Goal: Task Accomplishment & Management: Manage account settings

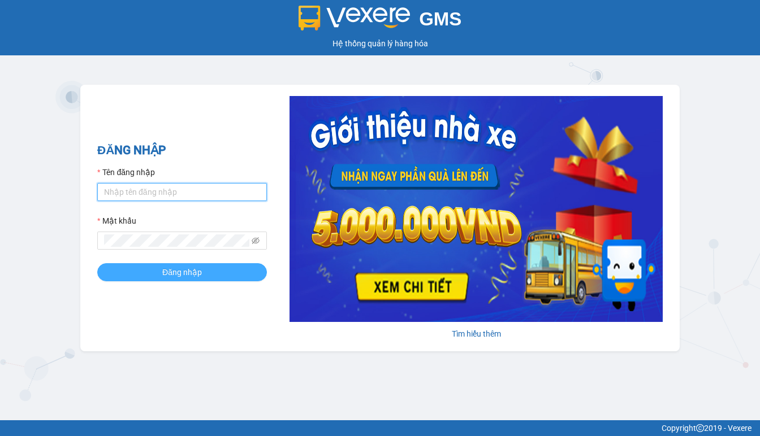
type input "thanh.duyquy"
click at [182, 274] on span "Đăng nhập" at bounding box center [182, 272] width 40 height 12
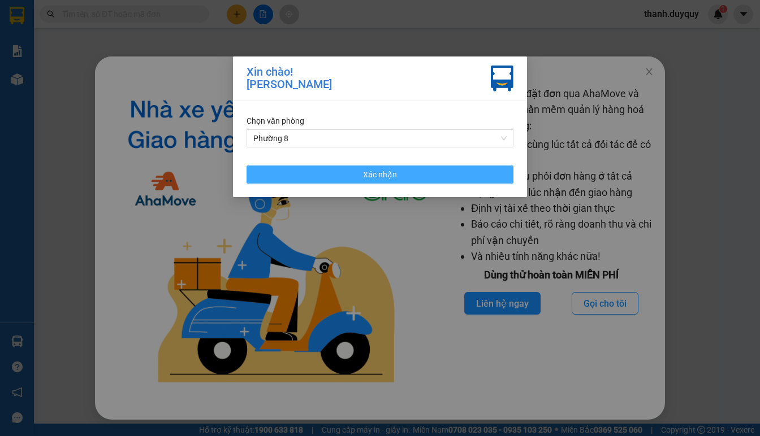
click at [397, 170] on button "Xác nhận" at bounding box center [379, 175] width 267 height 18
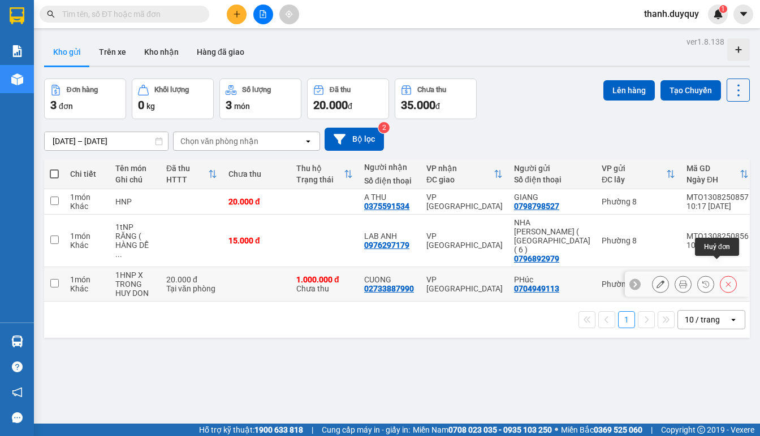
click at [721, 275] on button at bounding box center [728, 285] width 16 height 20
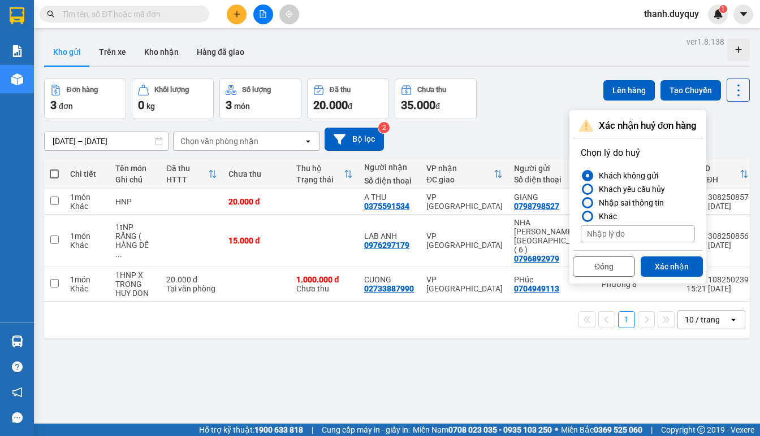
click at [588, 201] on div at bounding box center [587, 203] width 8 height 8
click at [580, 203] on input "Nhập sai thông tin" at bounding box center [580, 203] width 0 height 0
click at [652, 261] on button "Xác nhận" at bounding box center [671, 267] width 62 height 20
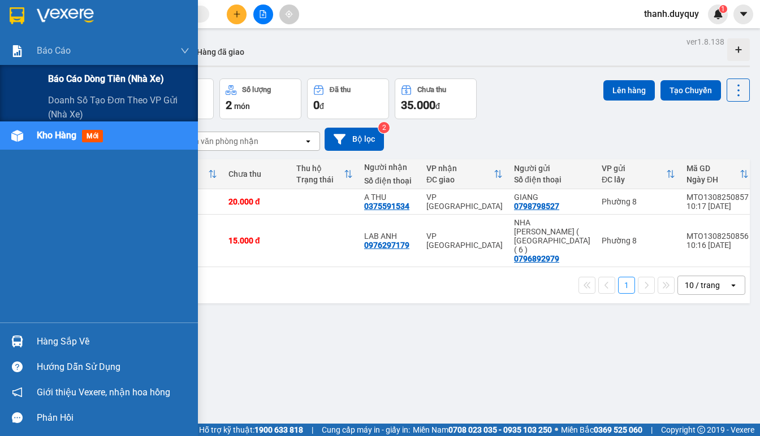
click at [98, 77] on span "Báo cáo dòng tiền (nhà xe)" at bounding box center [106, 79] width 116 height 14
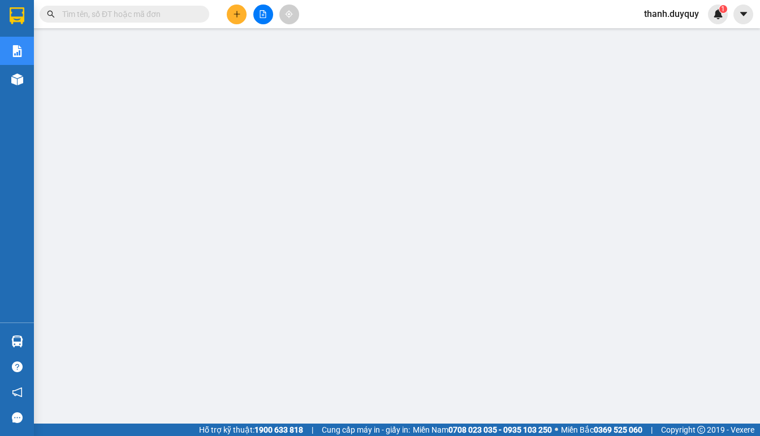
click at [662, 8] on span "thanh.duyquy" at bounding box center [671, 14] width 73 height 14
click at [658, 32] on span "Đăng xuất" at bounding box center [676, 35] width 50 height 12
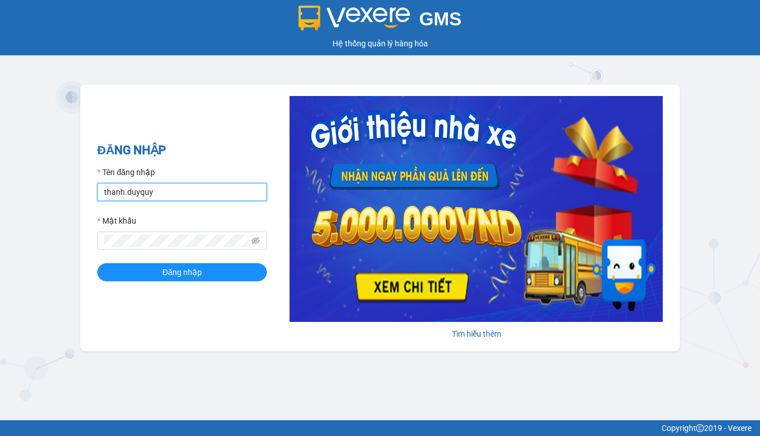
click at [205, 188] on input "thanh.duyquy" at bounding box center [182, 192] width 170 height 18
type input "[PERSON_NAME].thaochau"
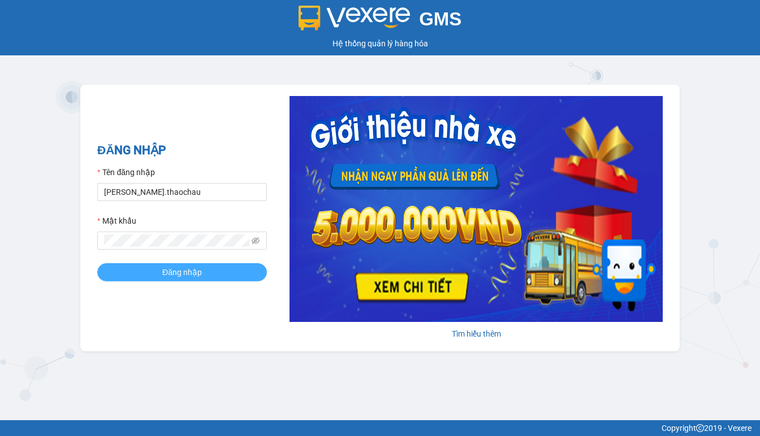
click at [190, 272] on span "Đăng nhập" at bounding box center [182, 272] width 40 height 12
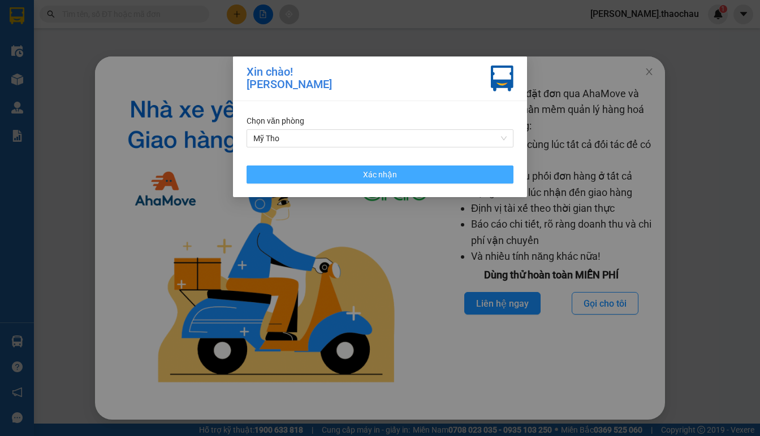
click at [384, 176] on span "Xác nhận" at bounding box center [380, 174] width 34 height 12
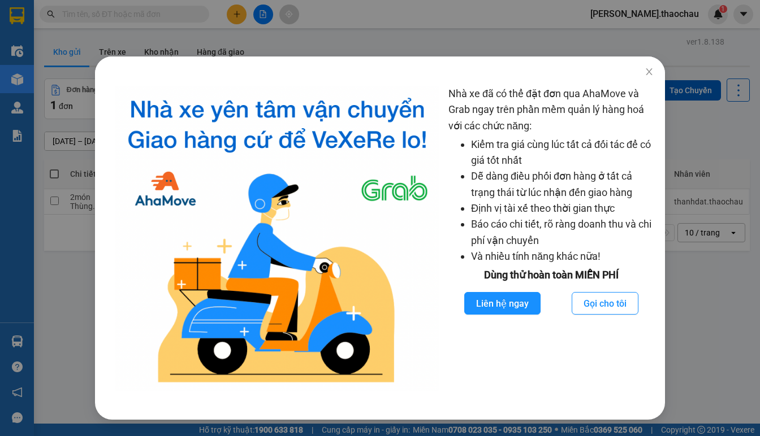
click at [686, 294] on div "Nhà xe đã có thể đặt đơn qua AhaMove và Grab ngay trên phần mềm quản lý hàng ho…" at bounding box center [380, 218] width 760 height 436
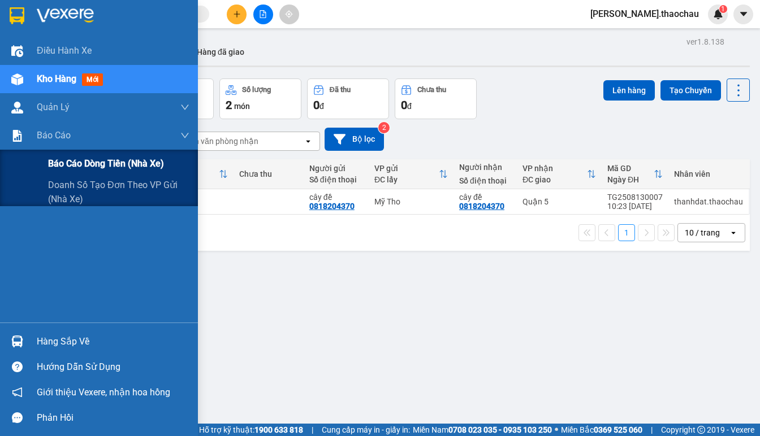
click at [64, 166] on span "Báo cáo dòng tiền (nhà xe)" at bounding box center [106, 164] width 116 height 14
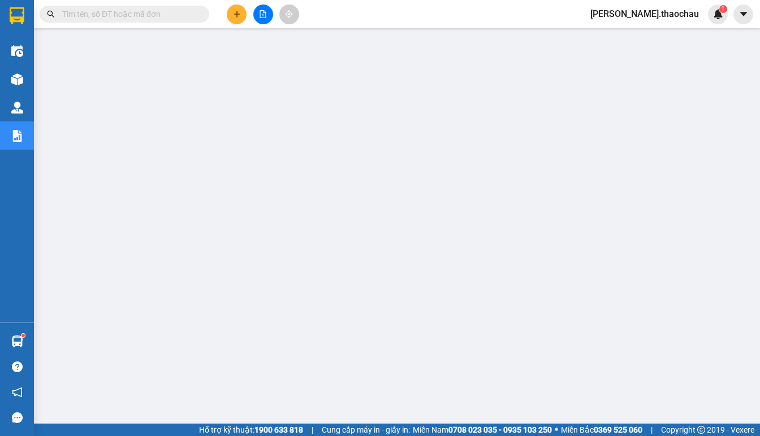
click at [665, 14] on span "[PERSON_NAME].thaochau" at bounding box center [644, 14] width 127 height 14
click at [647, 36] on span "Đăng xuất" at bounding box center [672, 35] width 57 height 12
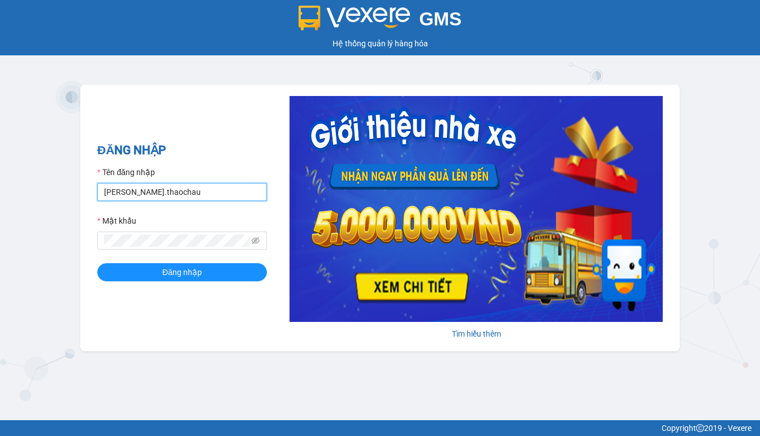
click at [195, 190] on input "[PERSON_NAME].thaochau" at bounding box center [182, 192] width 170 height 18
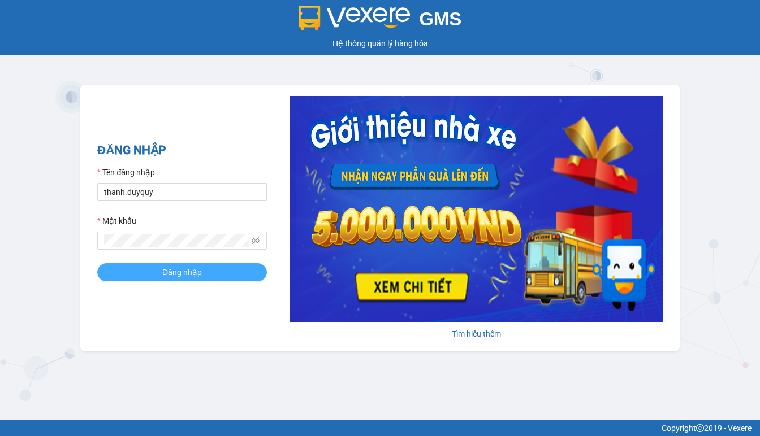
type input "thanh.thaochau"
click at [218, 275] on button "Đăng nhập" at bounding box center [182, 272] width 170 height 18
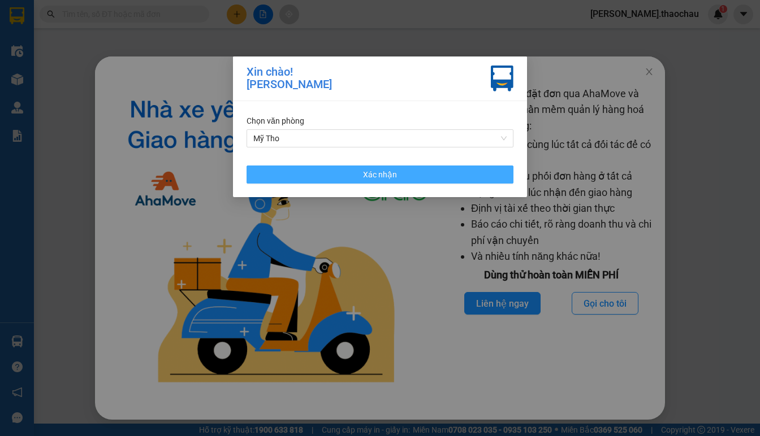
click at [380, 177] on span "Xác nhận" at bounding box center [380, 174] width 34 height 12
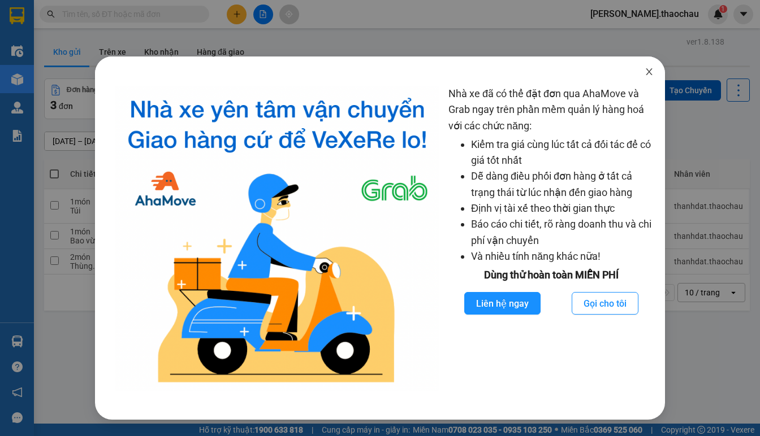
click at [643, 71] on span "Close" at bounding box center [649, 73] width 32 height 32
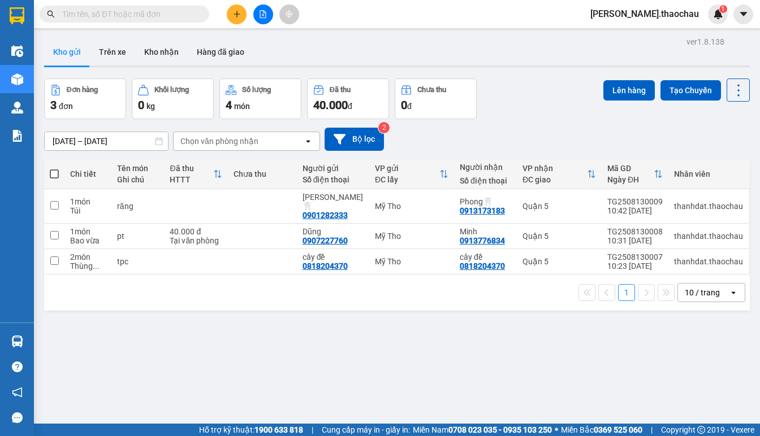
click at [662, 20] on span "[PERSON_NAME].thaochau" at bounding box center [644, 14] width 127 height 14
click at [664, 36] on span "Đăng xuất" at bounding box center [672, 35] width 57 height 12
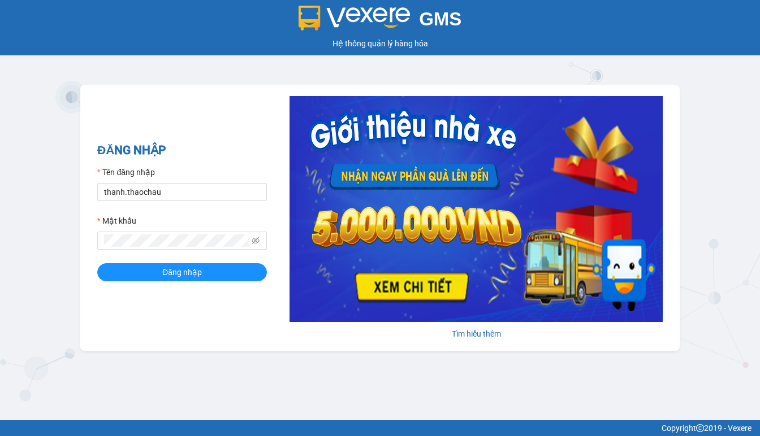
type input "thanh.duyquy"
click at [215, 269] on button "Đăng nhập" at bounding box center [182, 272] width 170 height 18
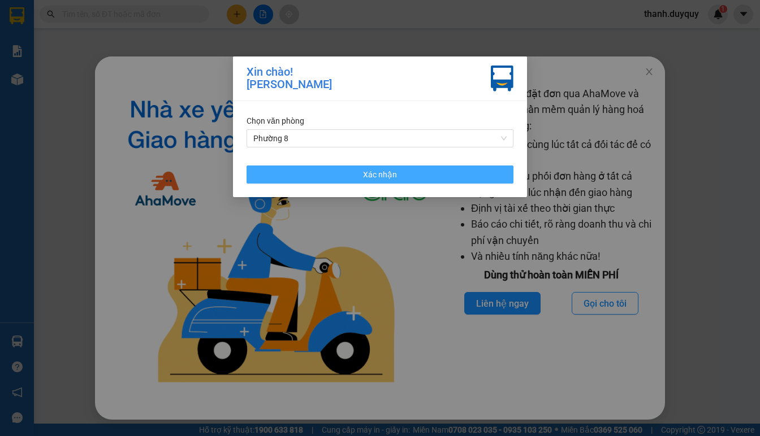
click at [369, 177] on span "Xác nhận" at bounding box center [380, 174] width 34 height 12
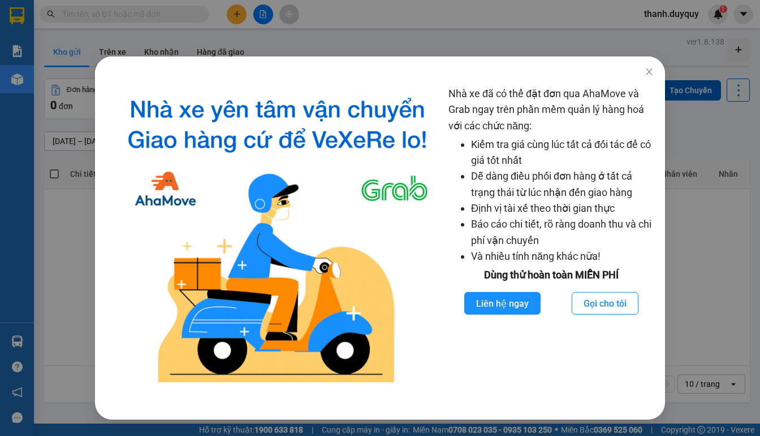
click at [50, 215] on div "Nhà xe đã có thể đặt đơn qua AhaMove và Grab ngay trên phần mềm quản lý hàng ho…" at bounding box center [380, 218] width 760 height 436
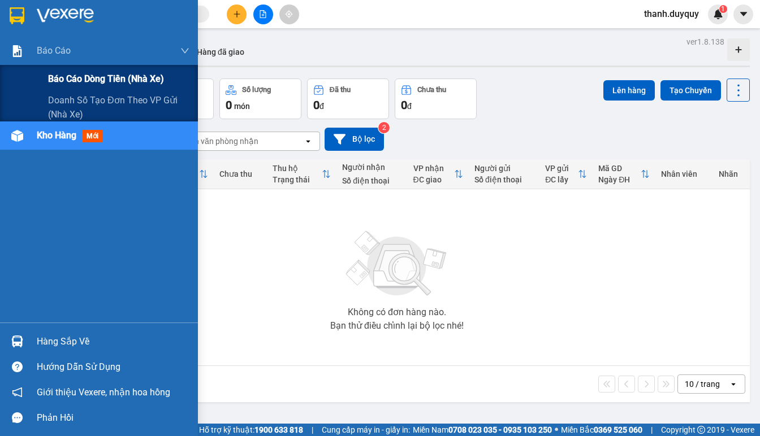
click at [41, 75] on div "Báo cáo dòng tiền (nhà xe)" at bounding box center [99, 79] width 198 height 28
